Goal: Information Seeking & Learning: Learn about a topic

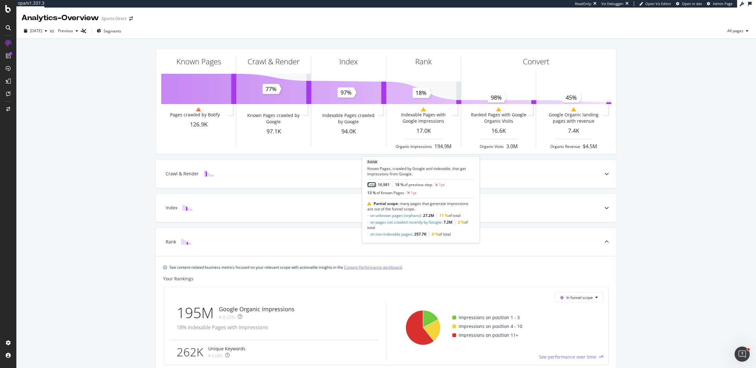
click at [372, 185] on link "Total" at bounding box center [371, 184] width 9 height 5
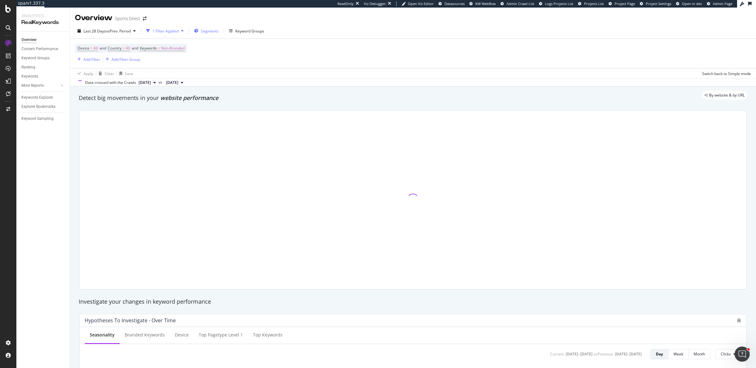
click at [201, 28] on div "Segments" at bounding box center [206, 30] width 25 height 9
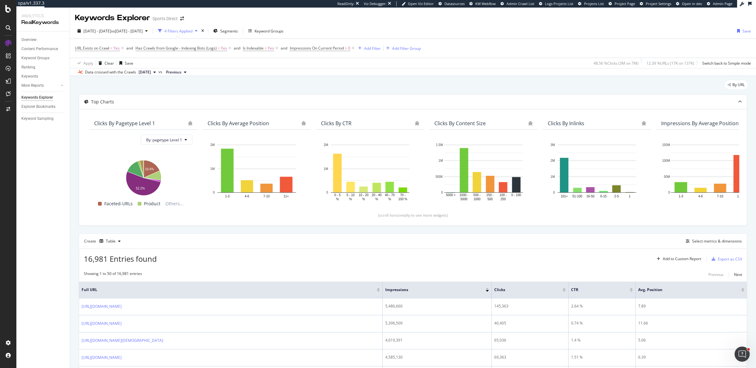
click at [302, 71] on div "Data crossed with the Crawls 2025 Aug. 24th vs Previous" at bounding box center [413, 72] width 686 height 8
click at [238, 30] on span "Segments" at bounding box center [229, 30] width 18 height 5
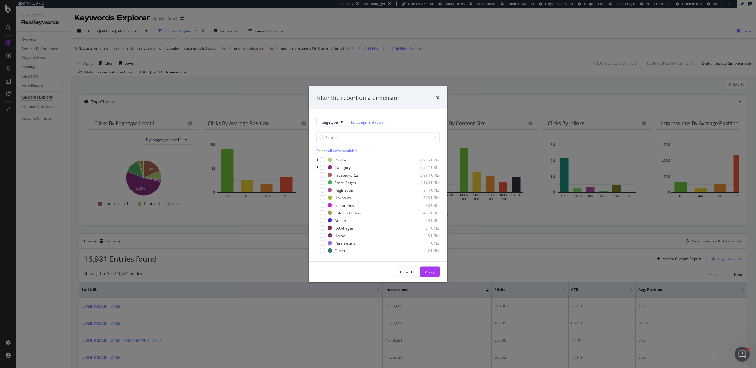
click at [539, 93] on div "Filter the report on a dimension pagetype Edit Segmentation Select all data ava…" at bounding box center [378, 184] width 756 height 368
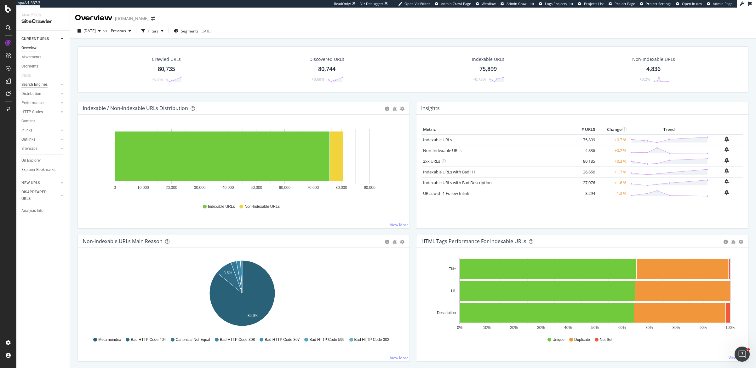
click at [44, 86] on div "Search Engines" at bounding box center [34, 84] width 26 height 7
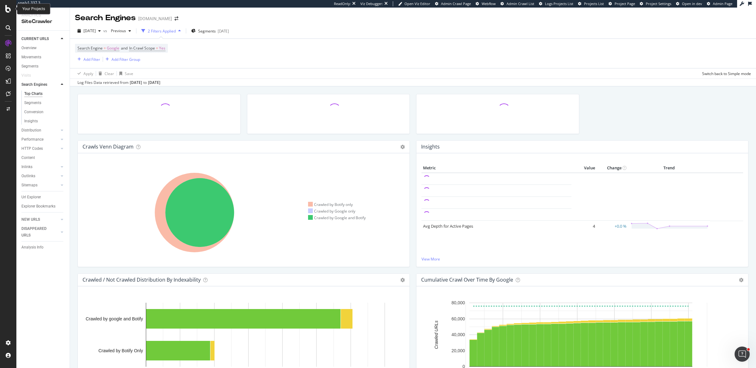
click at [9, 8] on icon at bounding box center [8, 9] width 6 height 8
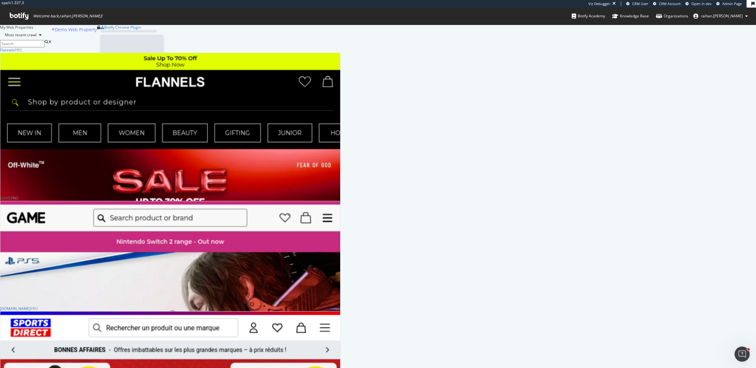
scroll to position [943, 334]
click at [45, 344] on div "SiteCrawler" at bounding box center [33, 347] width 24 height 6
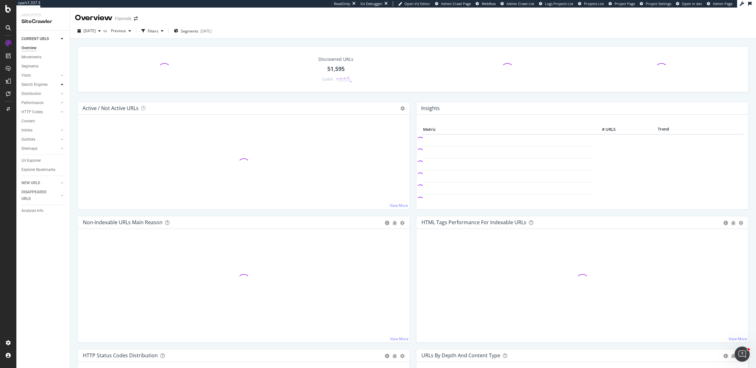
click at [62, 85] on icon at bounding box center [62, 85] width 3 height 4
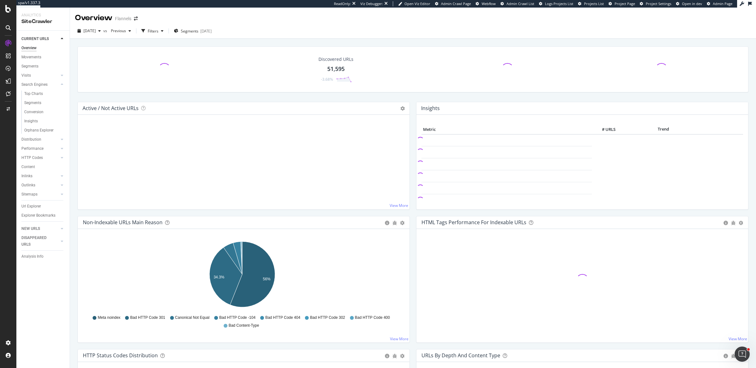
click at [45, 129] on div "Orphans Explorer" at bounding box center [38, 130] width 29 height 7
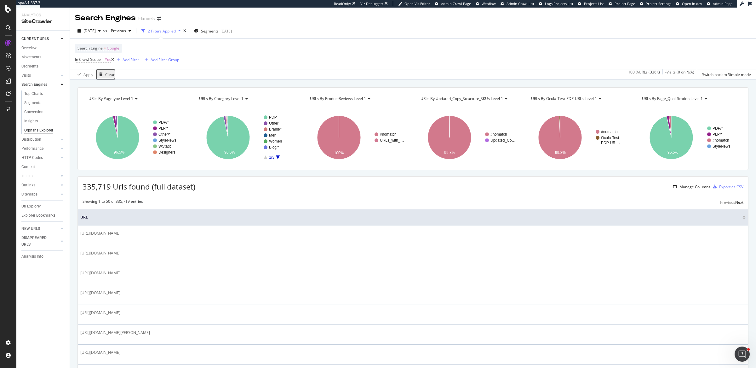
click at [97, 188] on span "335,719 Urls found (full dataset)" at bounding box center [139, 186] width 113 height 10
click at [48, 94] on link "Top Charts" at bounding box center [44, 93] width 41 height 7
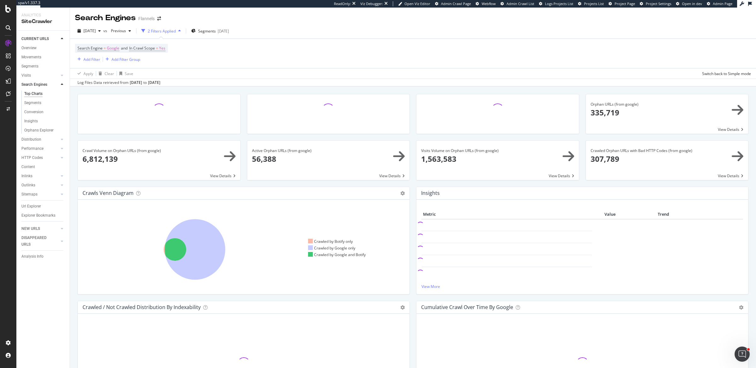
drag, startPoint x: 129, startPoint y: 83, endPoint x: 181, endPoint y: 83, distance: 52.9
click at [181, 83] on div "Log Files Data retrieved from Jul. 29, 2025 to Aug. 27, 2025" at bounding box center [413, 82] width 686 height 8
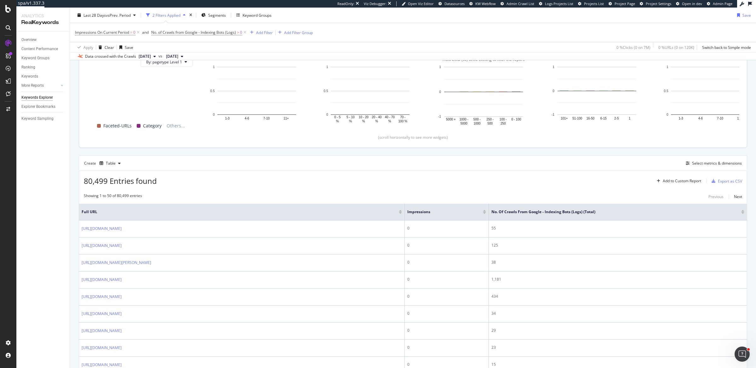
scroll to position [94, 0]
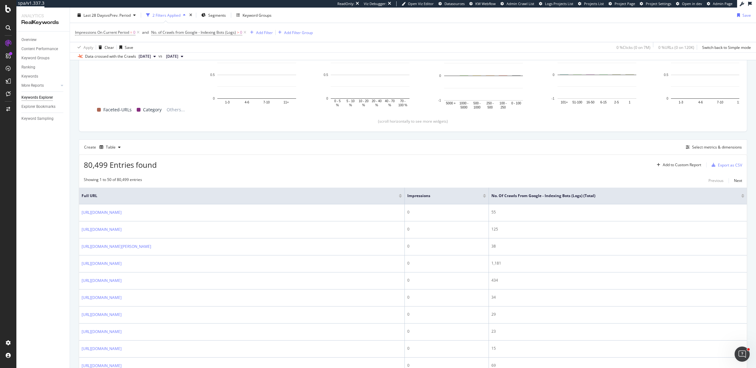
click at [99, 163] on span "80,499 Entries found" at bounding box center [120, 164] width 73 height 10
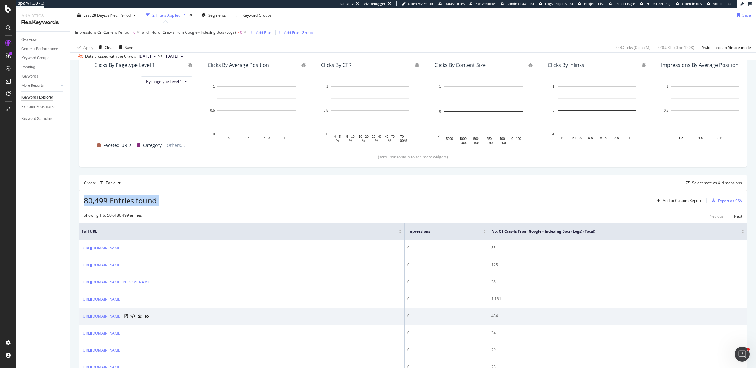
scroll to position [100, 0]
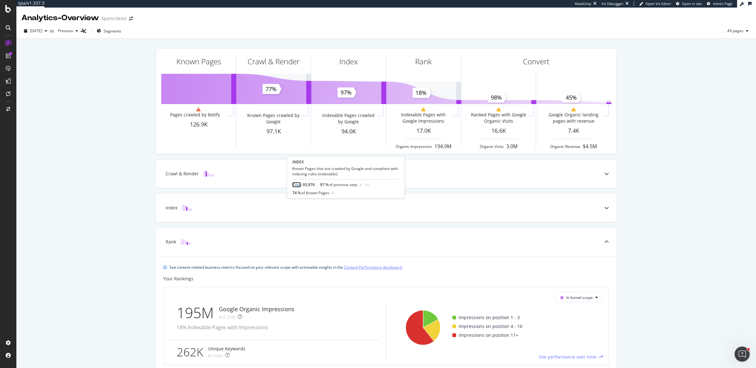
click at [296, 185] on link "Total" at bounding box center [296, 184] width 9 height 5
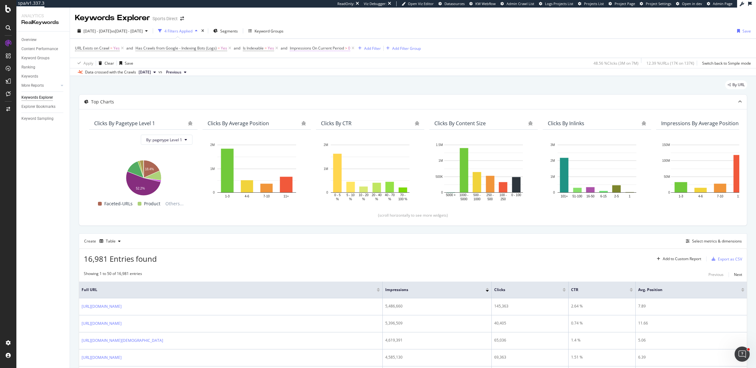
click at [318, 49] on span "Impressions On Current Period" at bounding box center [317, 47] width 54 height 5
click at [469, 55] on div "URL Exists on Crawl = Yes and Has Crawls from Google - Indexing Bots (Logs) = Y…" at bounding box center [413, 48] width 676 height 19
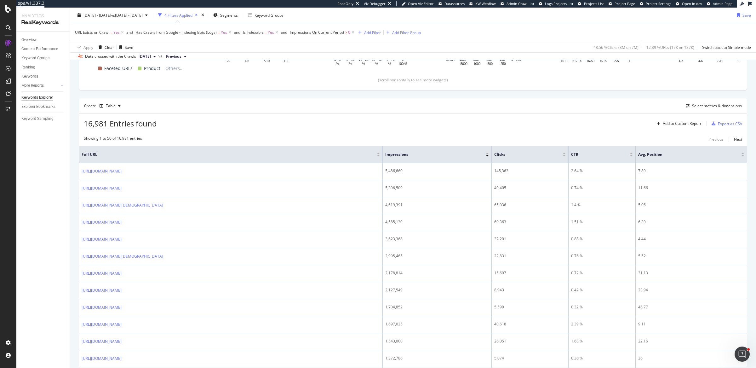
scroll to position [42, 0]
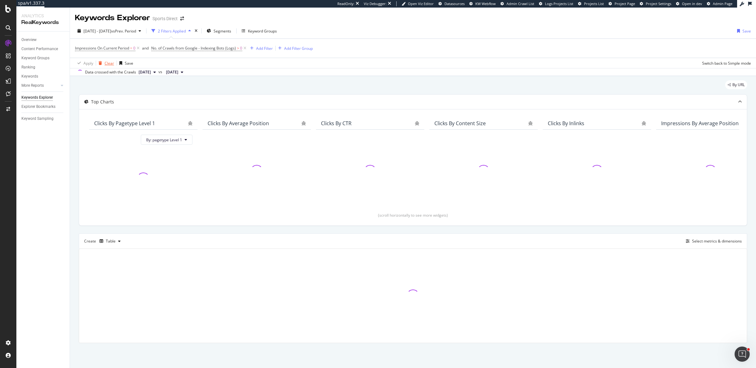
click at [100, 62] on icon "button" at bounding box center [100, 63] width 3 height 4
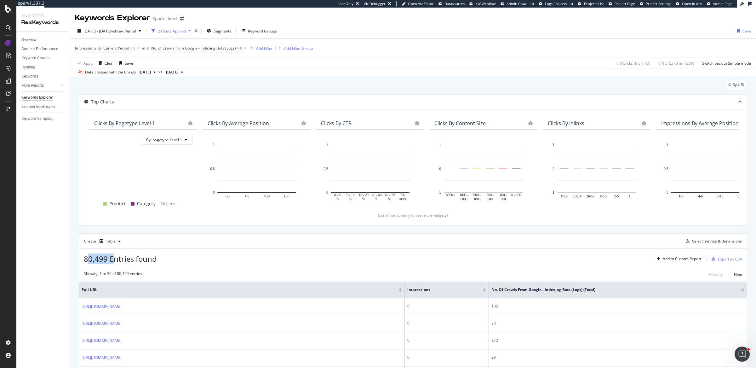
drag, startPoint x: 86, startPoint y: 258, endPoint x: 115, endPoint y: 261, distance: 28.8
click at [115, 261] on span "80,499 Entries found" at bounding box center [120, 258] width 73 height 10
click at [139, 34] on div "2025 Jul. 29th - Aug. 25th vs Prev. Period" at bounding box center [109, 30] width 69 height 9
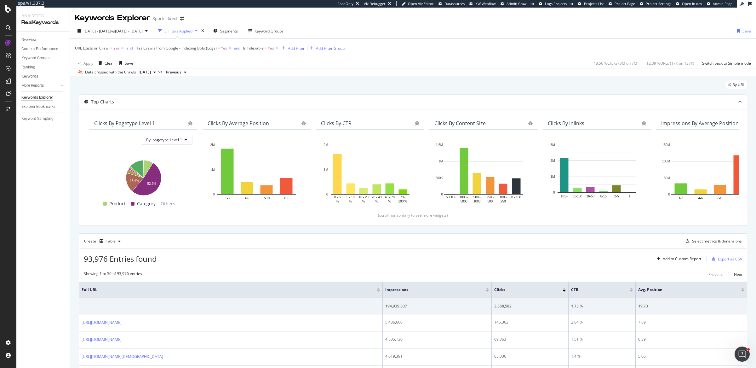
click at [429, 39] on div "URL Exists on Crawl = Yes and Has Crawls from Google - Indexing Bots (Logs) = Y…" at bounding box center [413, 48] width 676 height 19
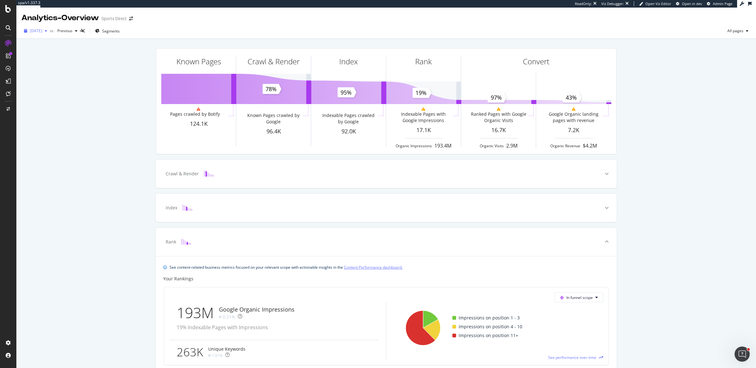
click at [47, 32] on icon "button" at bounding box center [46, 31] width 3 height 4
click at [95, 131] on div "Known Pages Pages crawled by Botify 124.1K Crawl & Render Known Pages crawled b…" at bounding box center [386, 283] width 740 height 489
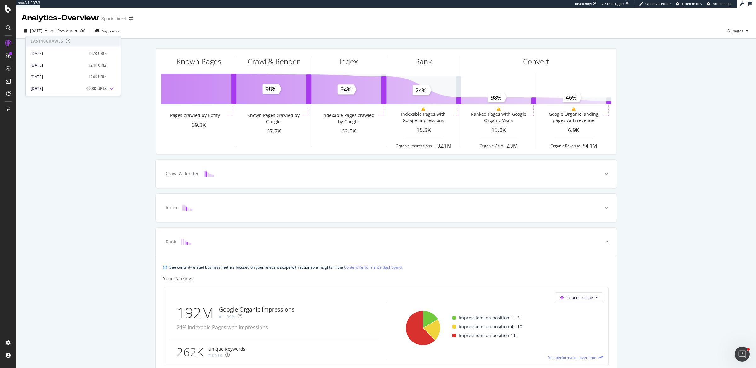
click at [78, 191] on div "Known Pages Pages crawled by Botify 69.3K Crawl & Render Known Pages crawled by…" at bounding box center [386, 283] width 740 height 489
click at [685, 207] on div "Known Pages Pages crawled by Botify 69.3K Crawl & Render Known Pages crawled by…" at bounding box center [386, 283] width 740 height 489
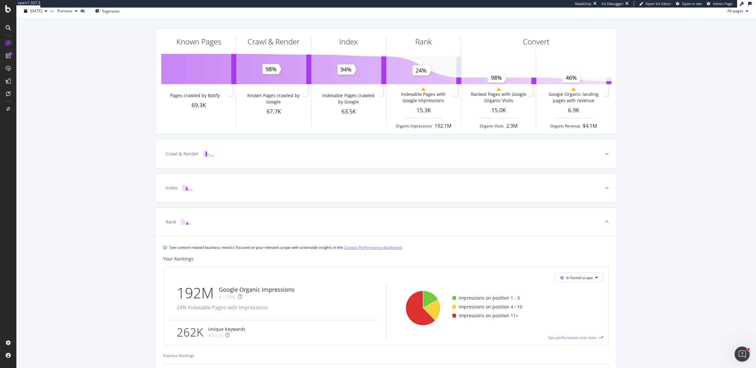
click at [686, 121] on div "Known Pages Pages crawled by Botify 69.3K Crawl & Render Known Pages crawled by…" at bounding box center [386, 263] width 740 height 489
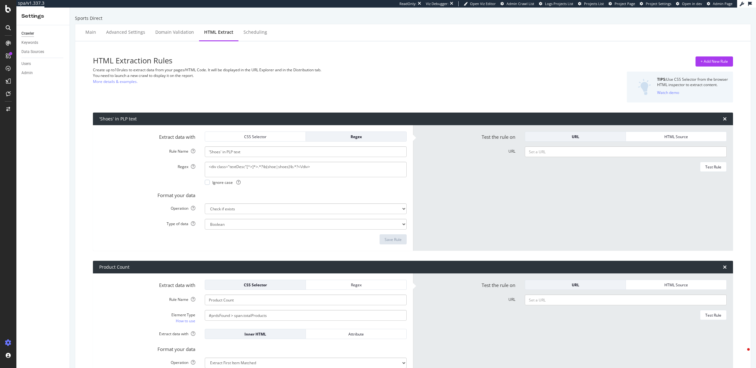
select select "exist"
select select "html.length"
click at [393, 64] on h3 "HTML Extraction Rules" at bounding box center [304, 60] width 423 height 8
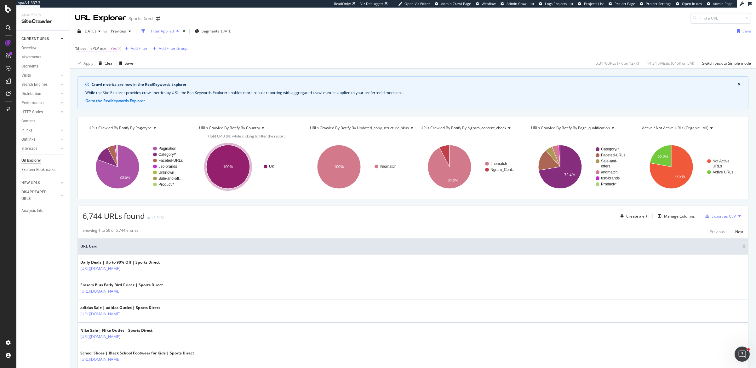
click at [94, 46] on span "'Shoes' in PLP text" at bounding box center [90, 48] width 31 height 5
click at [76, 47] on div "'Shoes' in PLP text On Current Crawl Yes Cancel Add filter Apply" at bounding box center [114, 68] width 79 height 52
click at [77, 46] on div "'Shoes' in PLP text On Current Crawl Yes Cancel Add filter Apply" at bounding box center [114, 68] width 79 height 52
click at [78, 46] on icon at bounding box center [79, 47] width 2 height 4
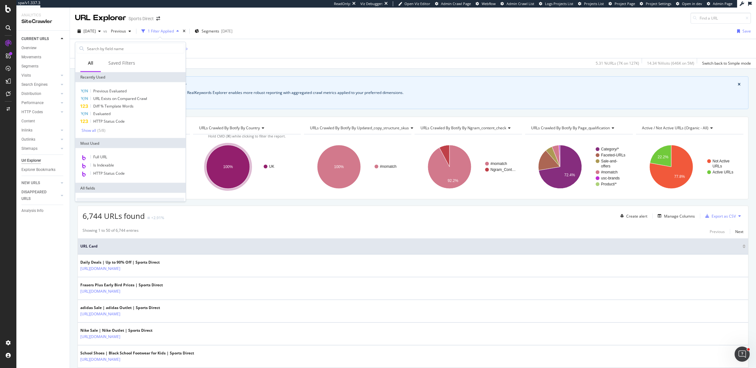
scroll to position [236, 0]
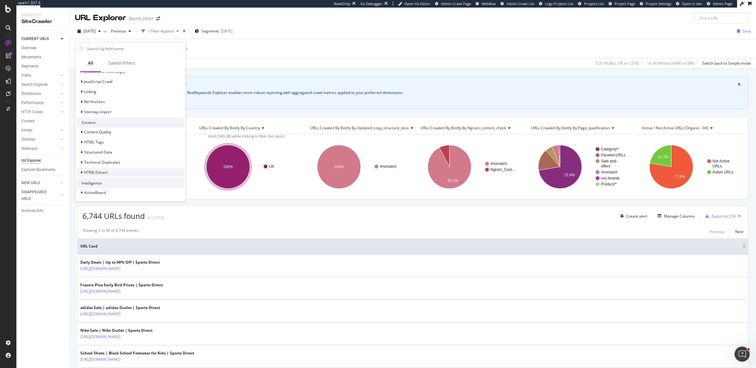
click at [89, 171] on span "HTML Extract" at bounding box center [96, 171] width 24 height 5
click at [105, 180] on span "'Shoes' in PLP text" at bounding box center [112, 179] width 31 height 5
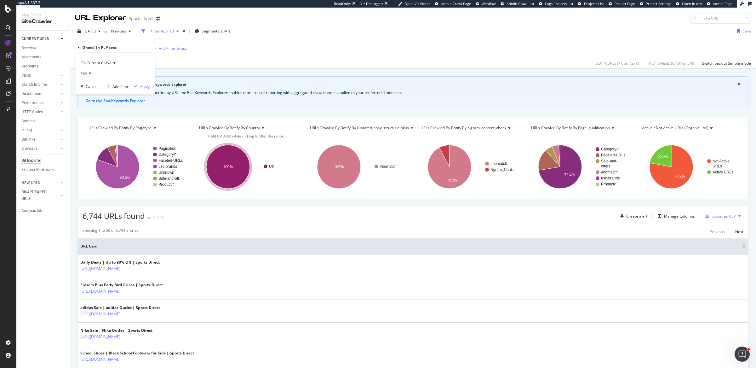
click at [343, 52] on div "'Shoes' in PLP text = Yes Add Filter Add Filter Group" at bounding box center [413, 48] width 676 height 19
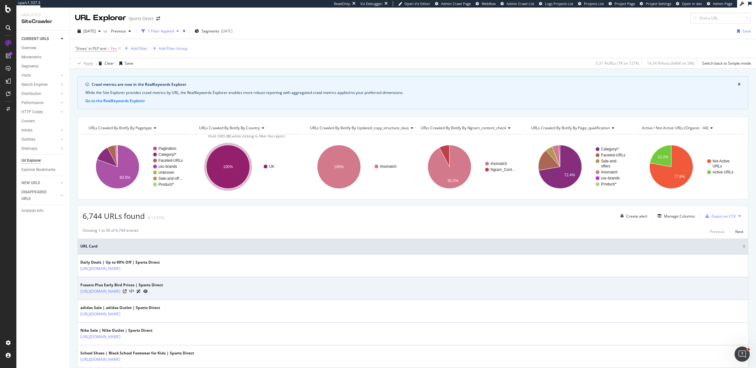
scroll to position [65, 0]
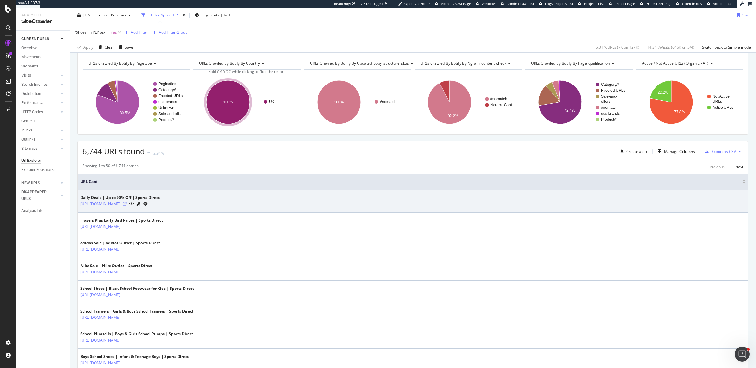
click at [127, 203] on icon at bounding box center [125, 204] width 4 height 4
click at [134, 203] on icon at bounding box center [131, 204] width 5 height 4
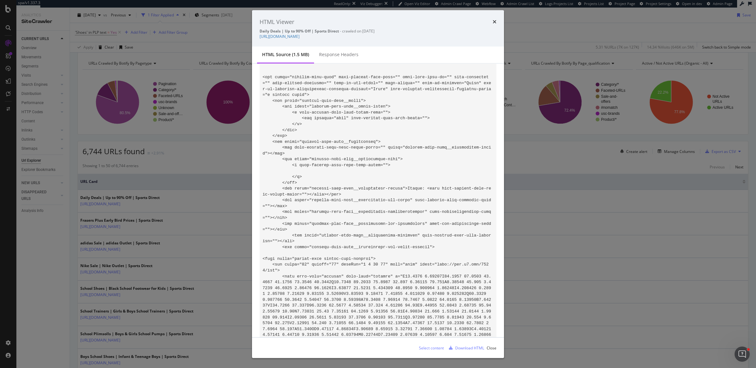
scroll to position [94243, 0]
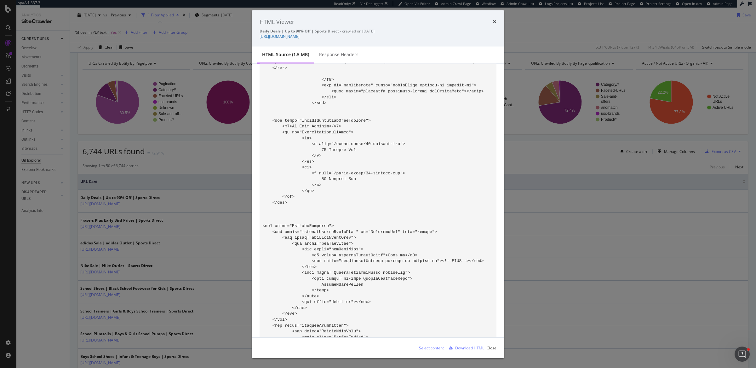
click at [494, 21] on icon "times" at bounding box center [495, 21] width 4 height 5
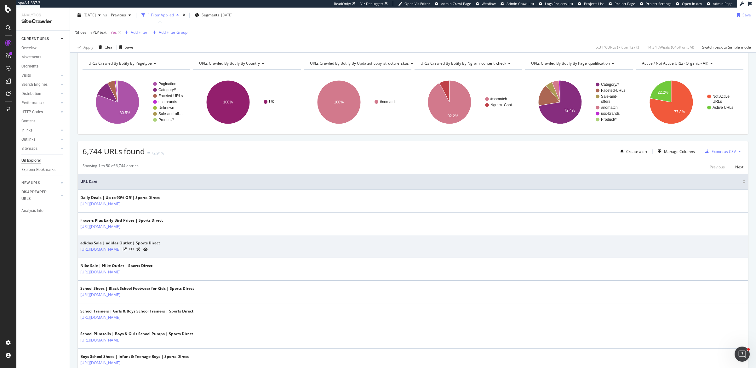
click at [623, 249] on div "adidas Sale | adidas Outlet | Sports Direct https://www.sportsdirect.com/sale/a…" at bounding box center [412, 246] width 665 height 12
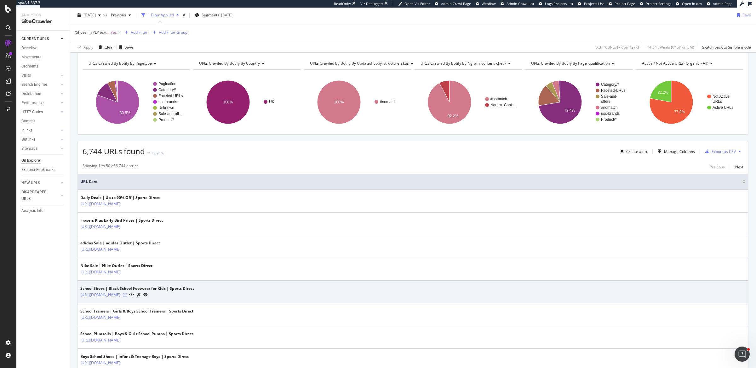
click at [127, 293] on icon at bounding box center [125, 295] width 4 height 4
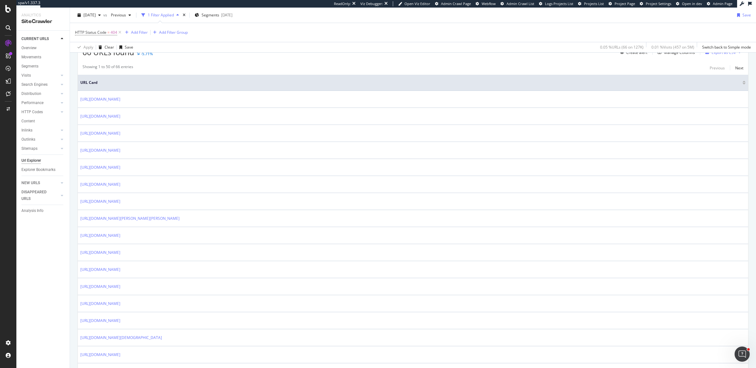
scroll to position [236, 0]
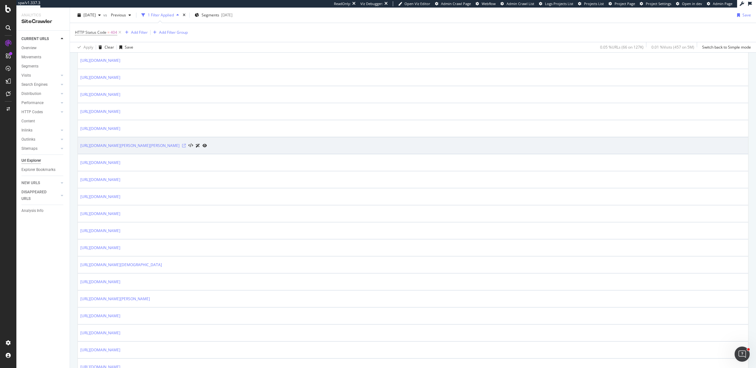
click at [182, 144] on icon at bounding box center [184, 146] width 4 height 4
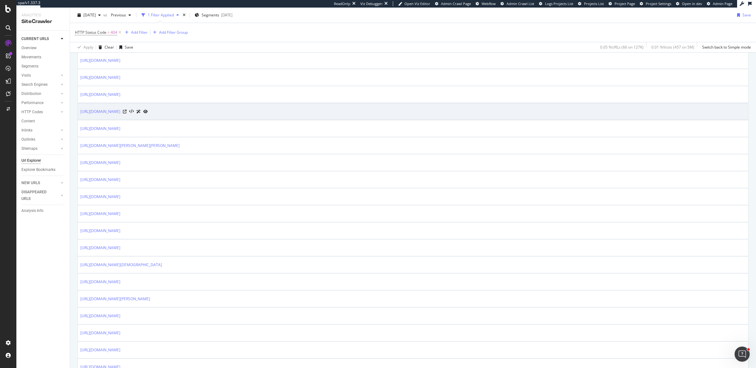
scroll to position [0, 0]
